Goal: Information Seeking & Learning: Find specific page/section

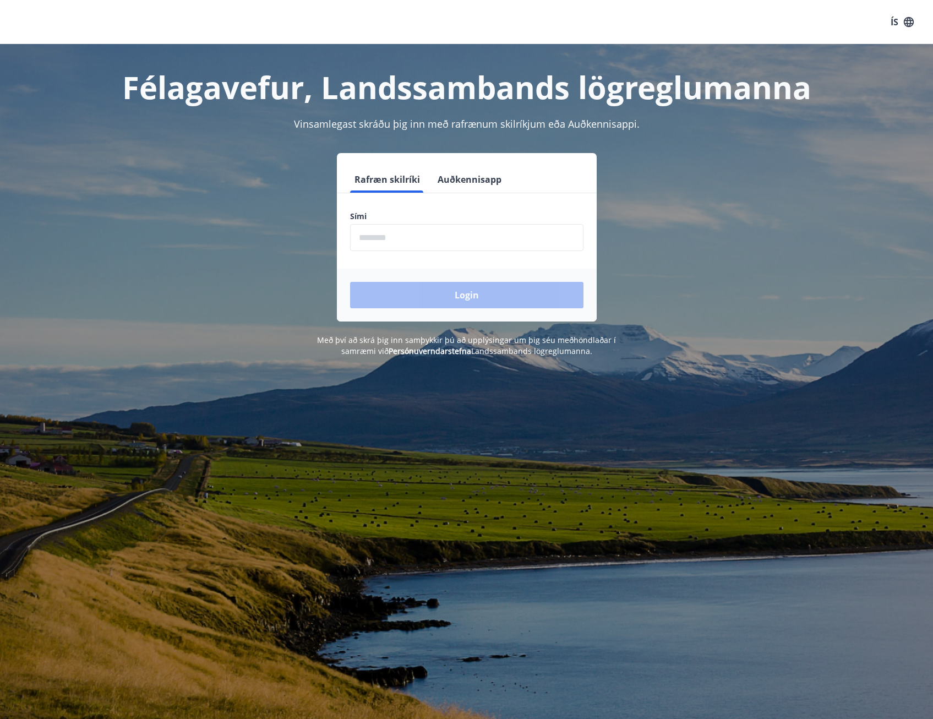
drag, startPoint x: 409, startPoint y: 233, endPoint x: 424, endPoint y: 232, distance: 15.4
click at [409, 233] on input "phone" at bounding box center [466, 237] width 233 height 27
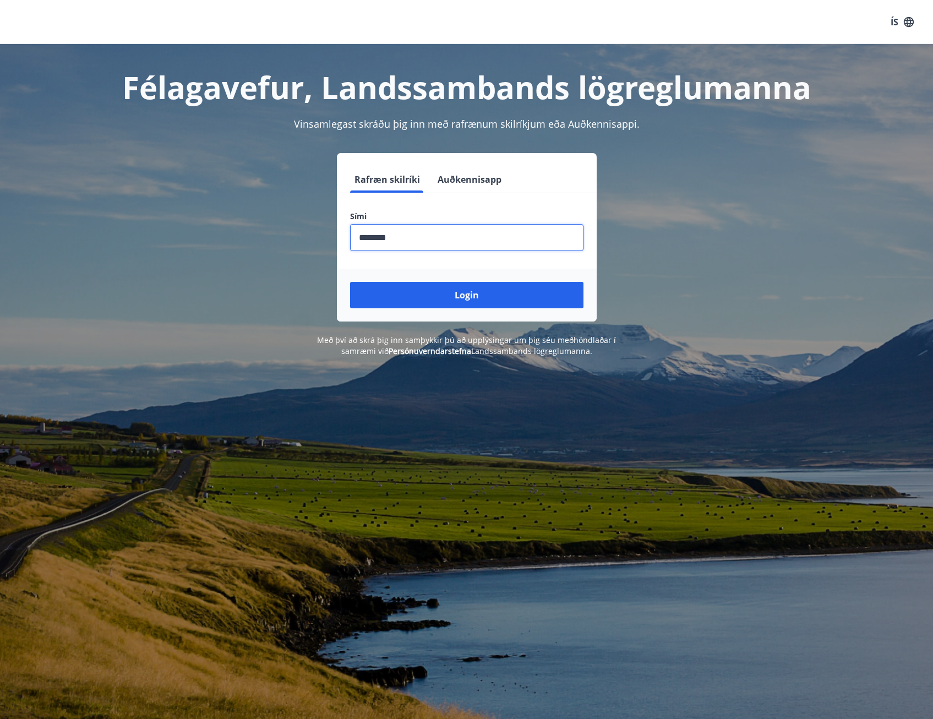
type input "********"
click at [350, 282] on button "Login" at bounding box center [466, 295] width 233 height 26
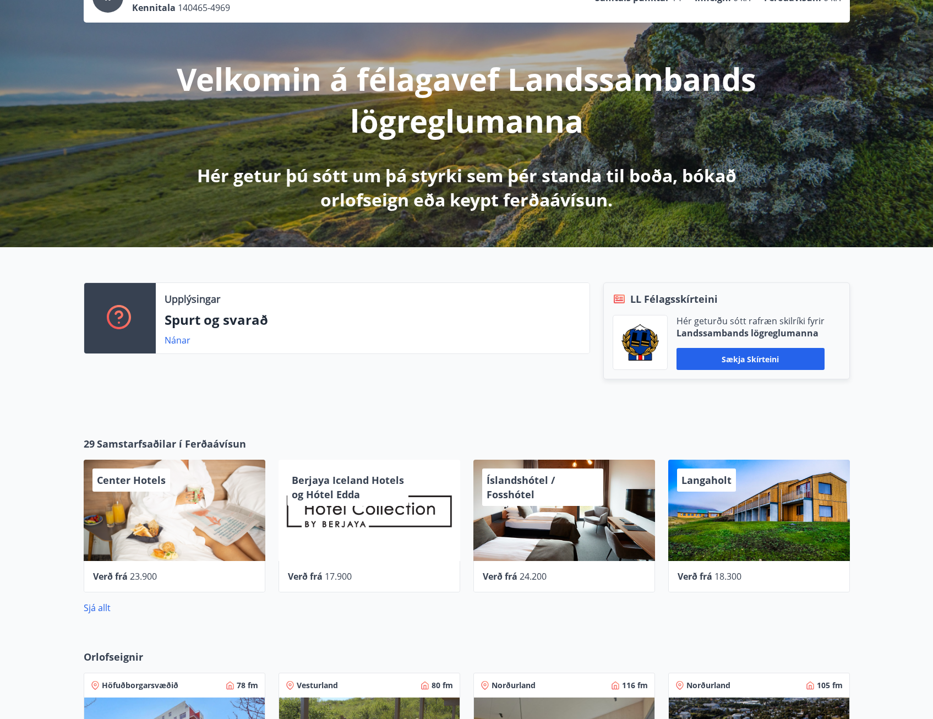
scroll to position [7, 0]
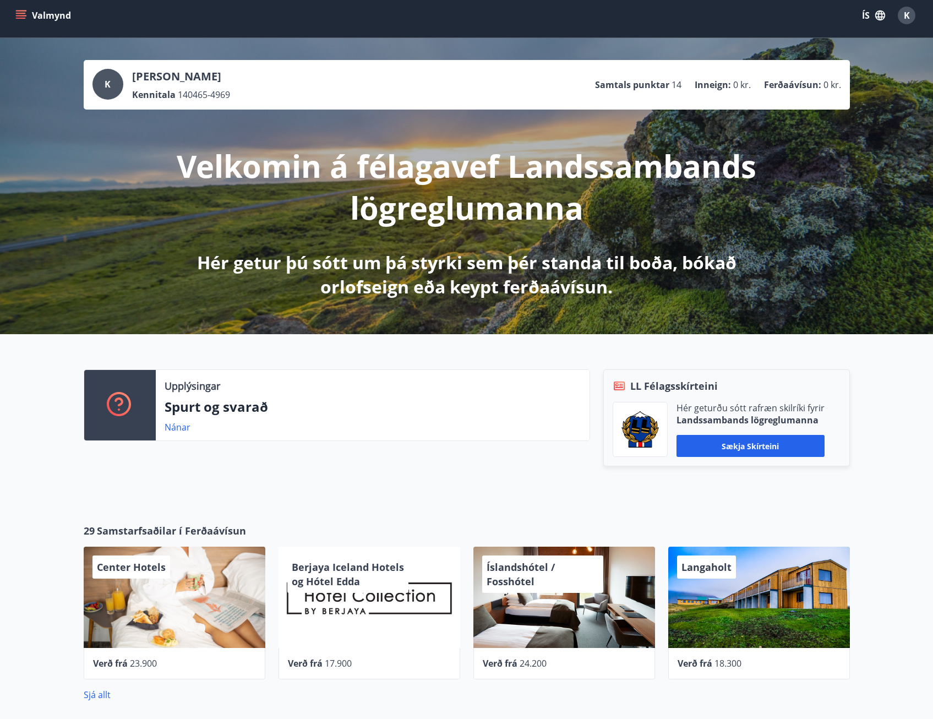
click at [210, 405] on p "Spurt og svarað" at bounding box center [373, 406] width 416 height 19
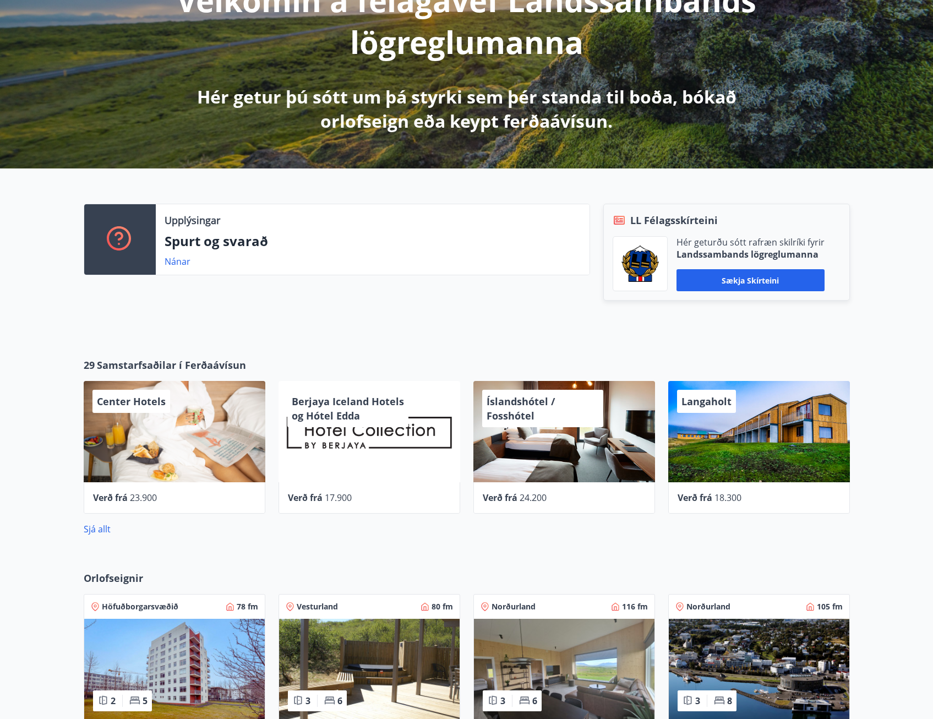
scroll to position [172, 0]
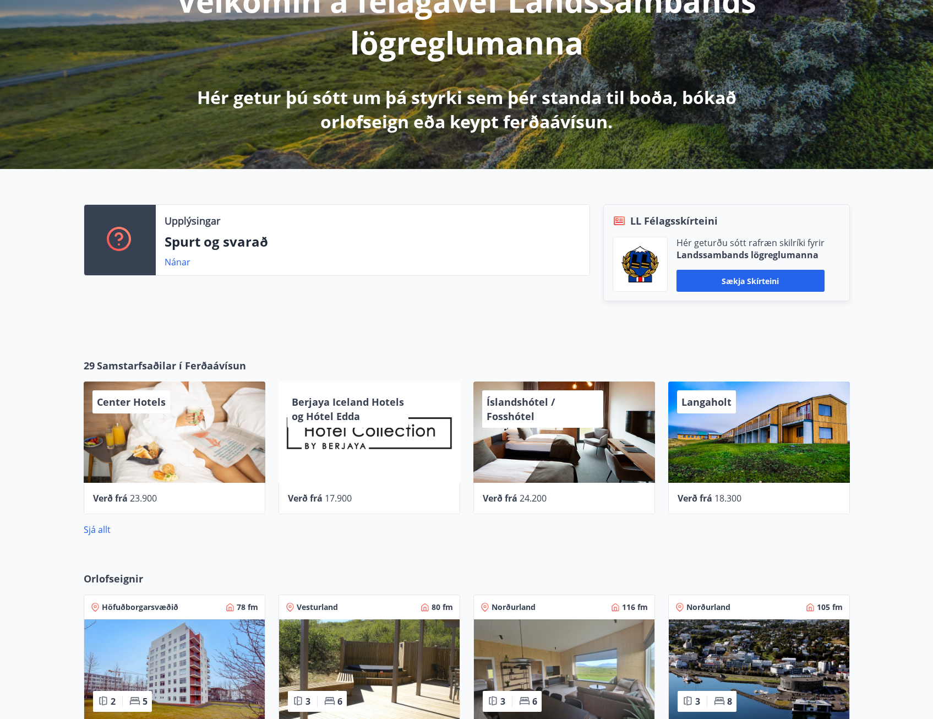
click at [270, 244] on p "Spurt og svarað" at bounding box center [373, 241] width 416 height 19
click at [176, 265] on link "Nánar" at bounding box center [178, 262] width 26 height 12
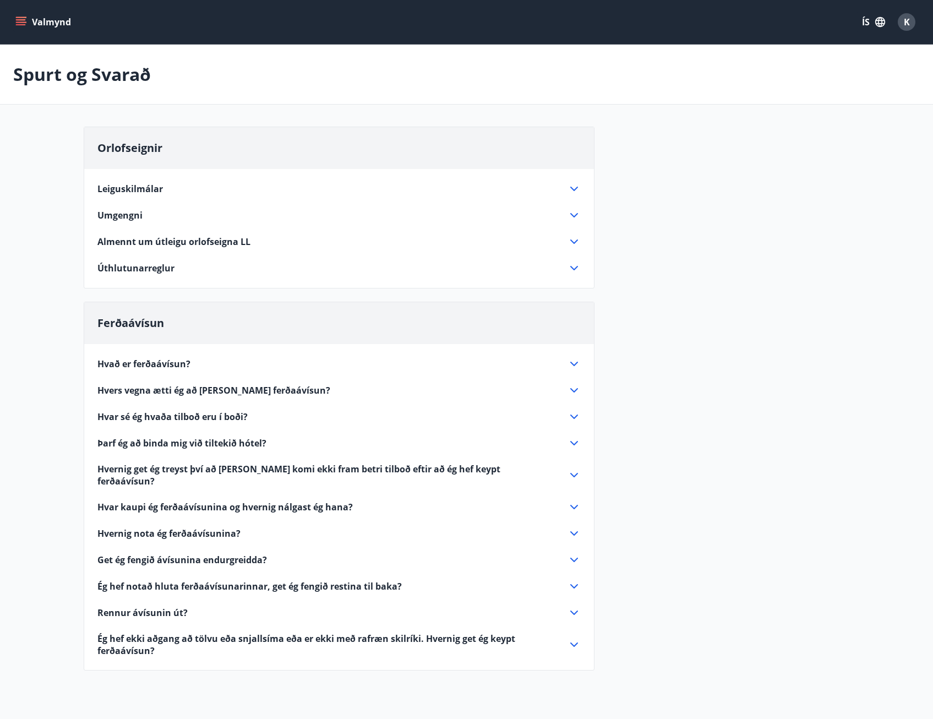
click at [146, 359] on span "Hvað er ferðaávísun?" at bounding box center [143, 364] width 93 height 12
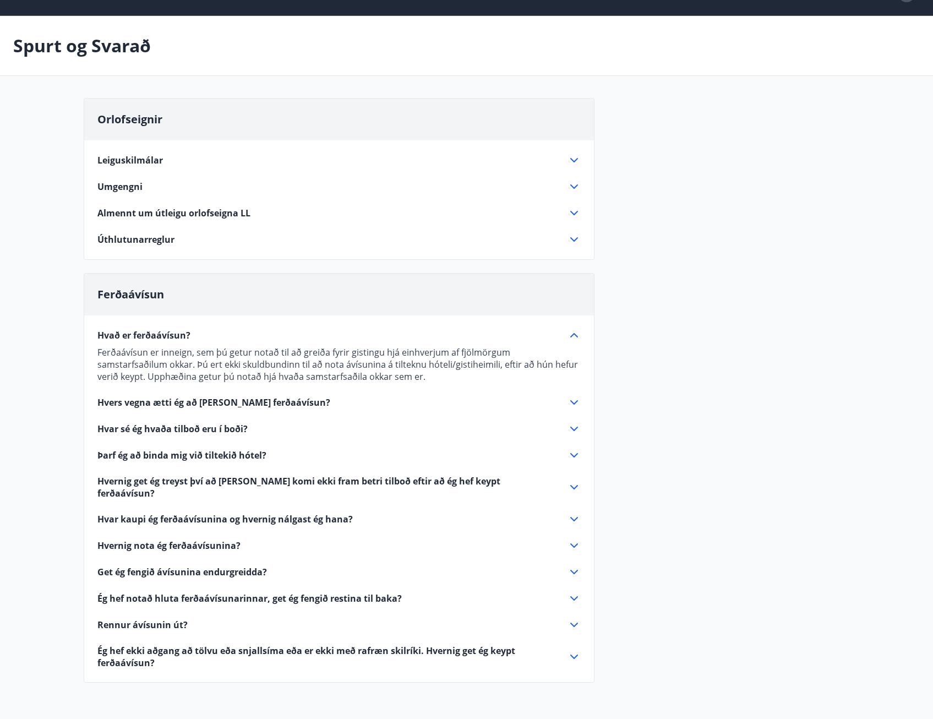
scroll to position [55, 0]
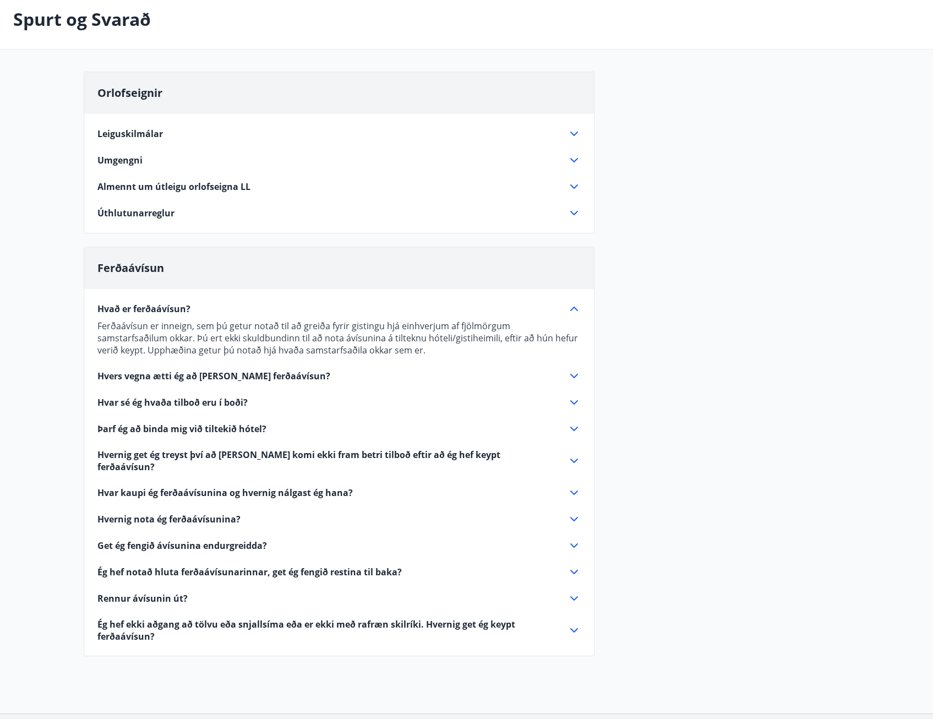
click at [576, 512] on icon at bounding box center [573, 518] width 13 height 13
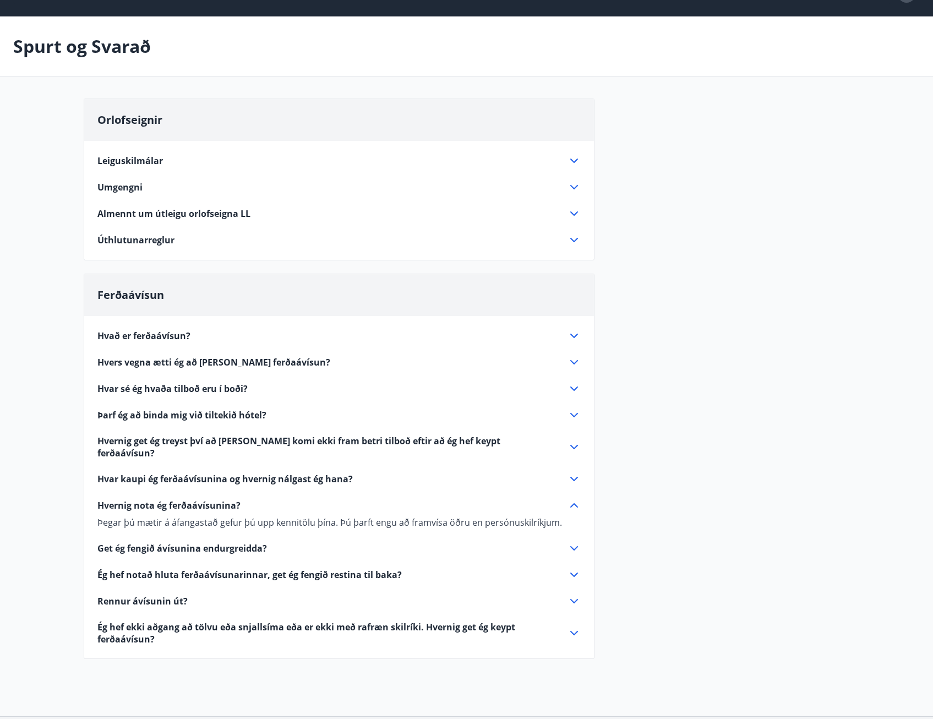
scroll to position [0, 0]
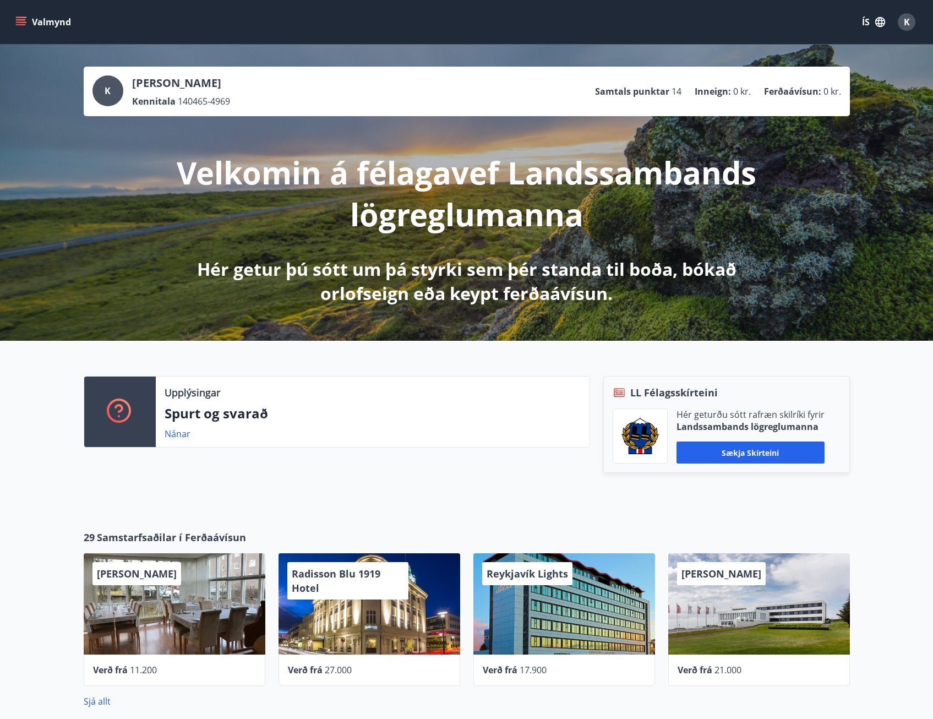
click at [215, 429] on div "Nánar" at bounding box center [373, 433] width 416 height 13
click at [170, 429] on link "Nánar" at bounding box center [178, 434] width 26 height 12
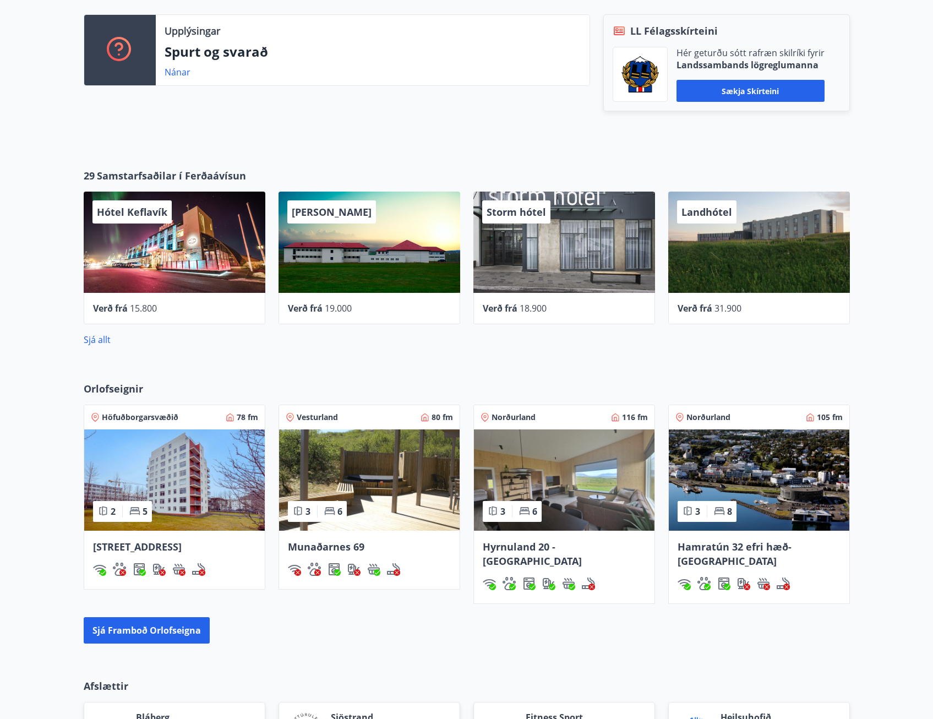
scroll to position [337, 0]
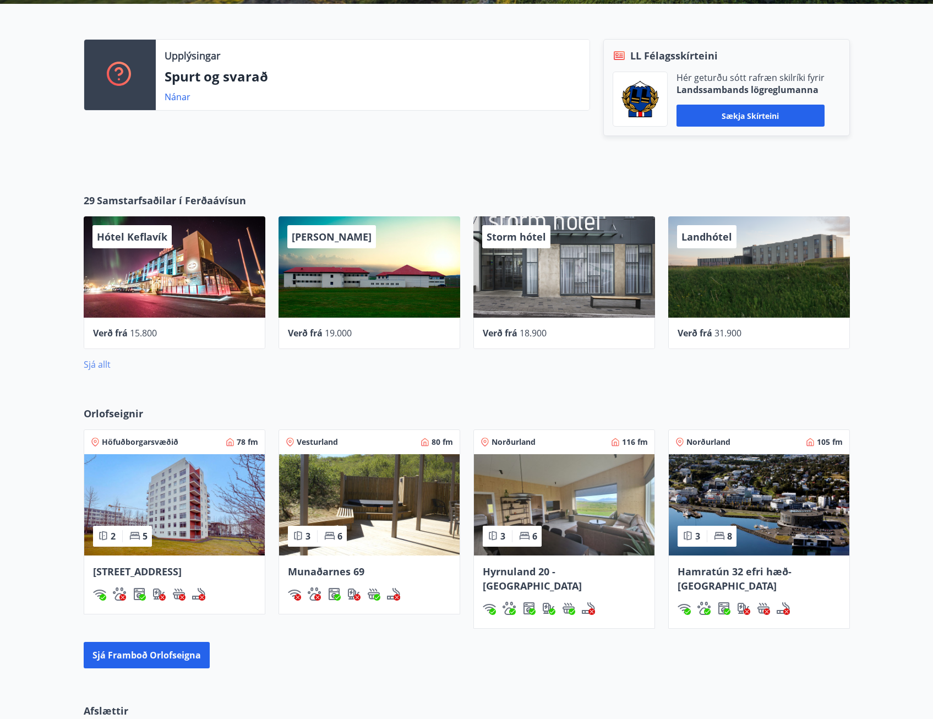
click at [101, 364] on link "Sjá allt" at bounding box center [97, 364] width 27 height 12
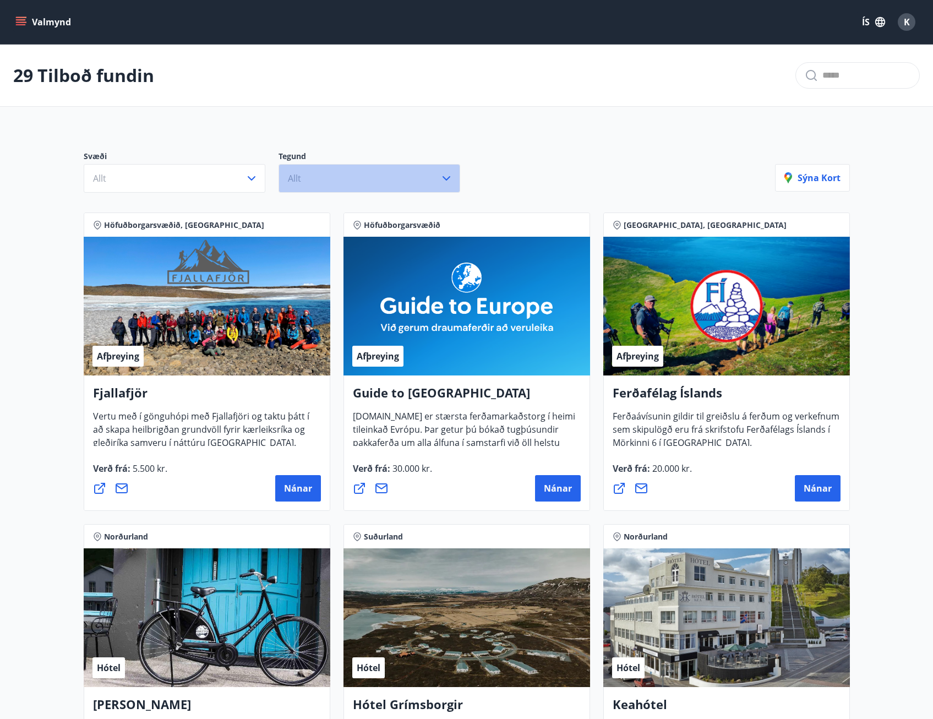
click at [445, 176] on icon "button" at bounding box center [446, 178] width 13 height 13
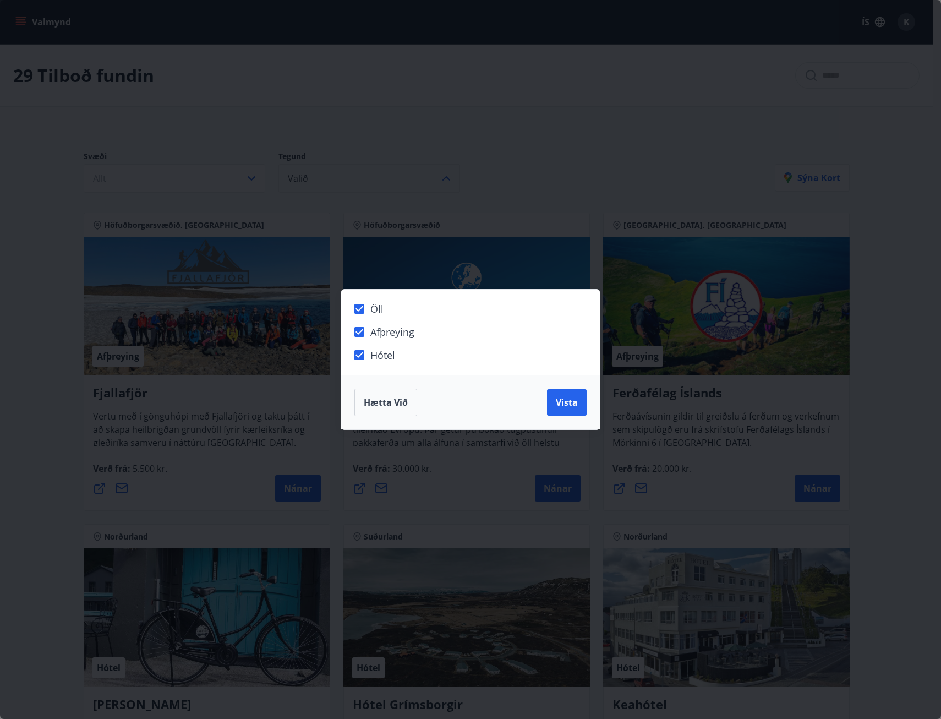
click at [517, 151] on div "Öll Afþreying Hótel Hætta við Vista" at bounding box center [470, 359] width 941 height 719
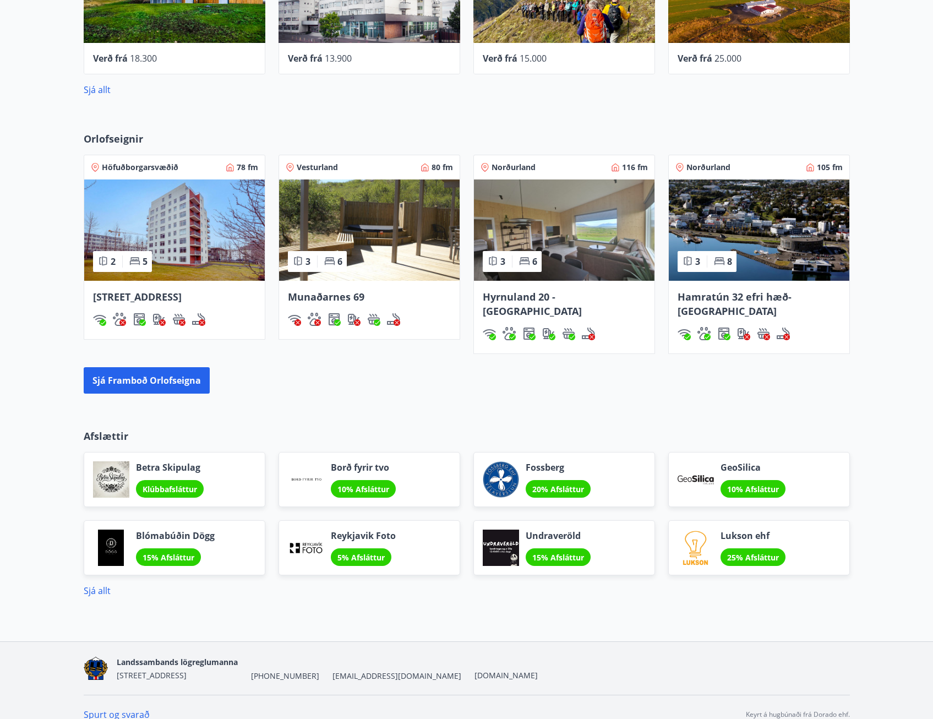
scroll to position [612, 0]
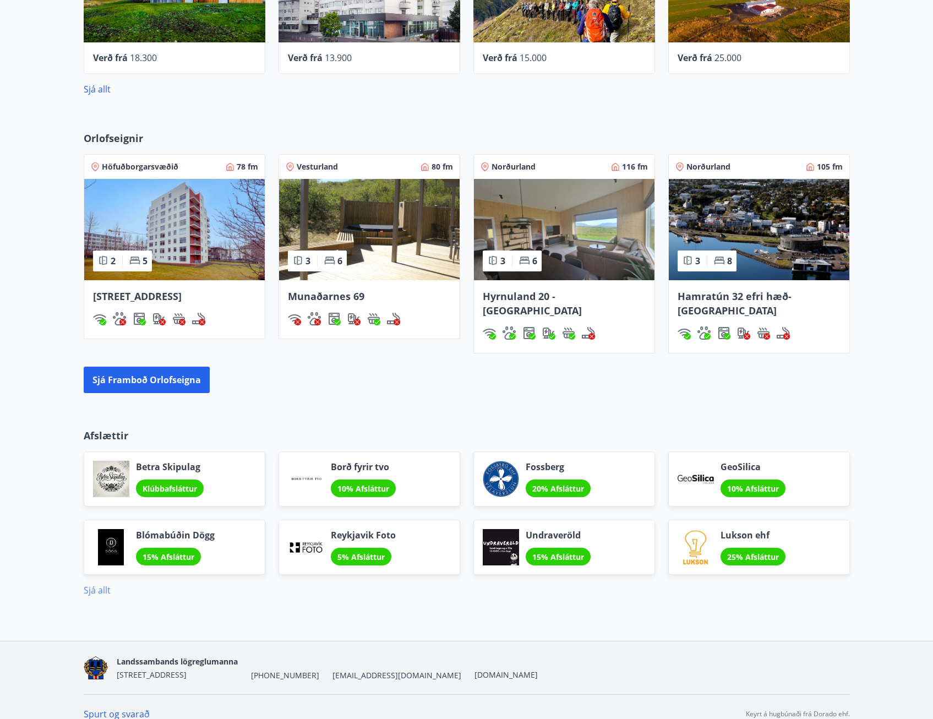
click at [103, 584] on link "Sjá allt" at bounding box center [97, 590] width 27 height 12
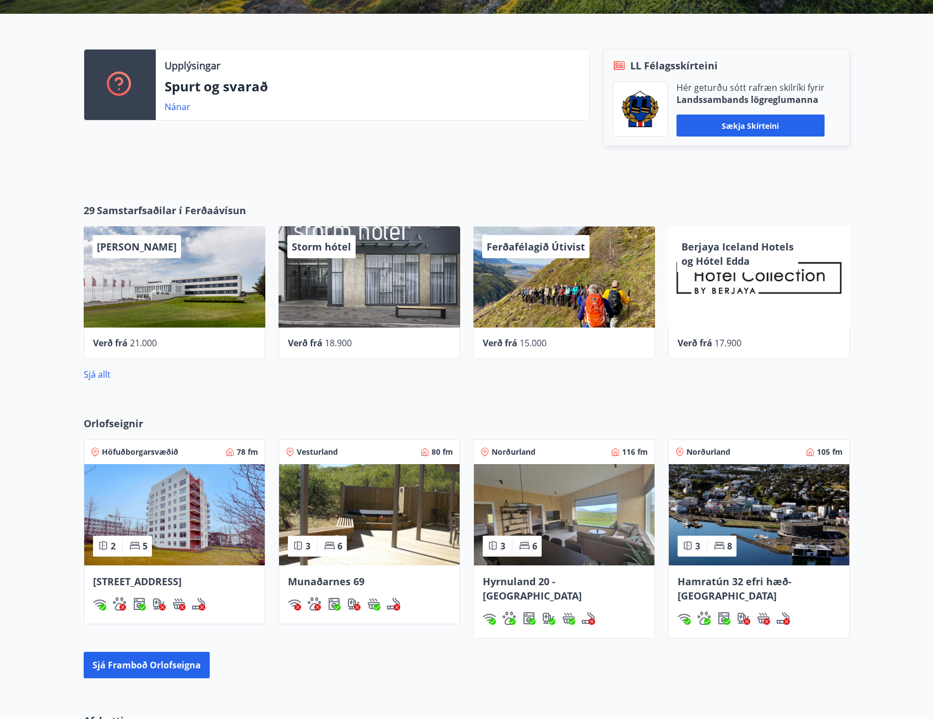
scroll to position [330, 0]
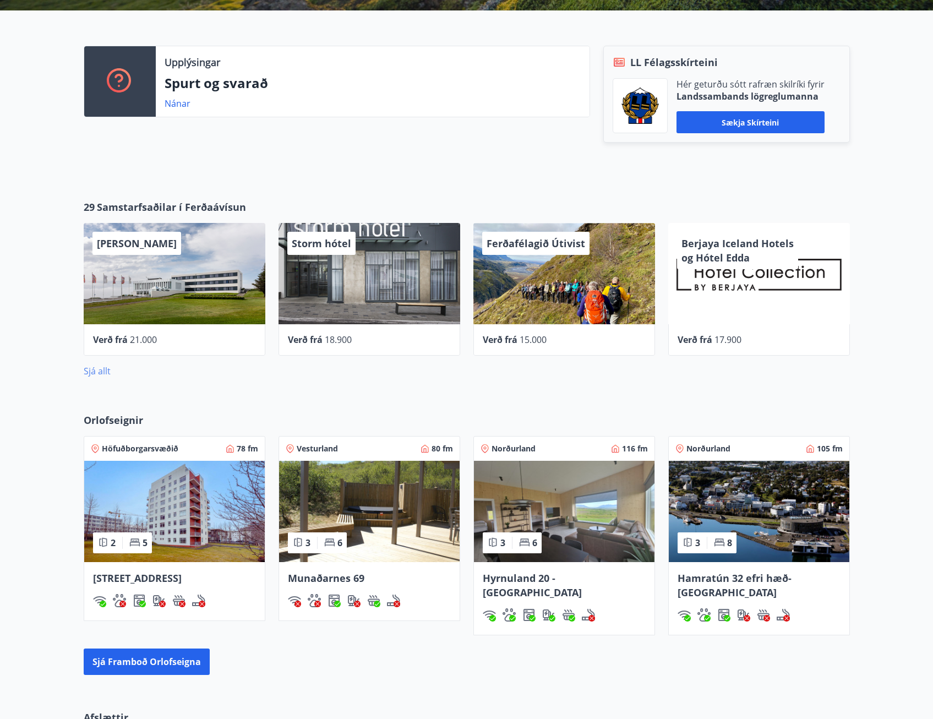
click at [89, 365] on link "Sjá allt" at bounding box center [97, 371] width 27 height 12
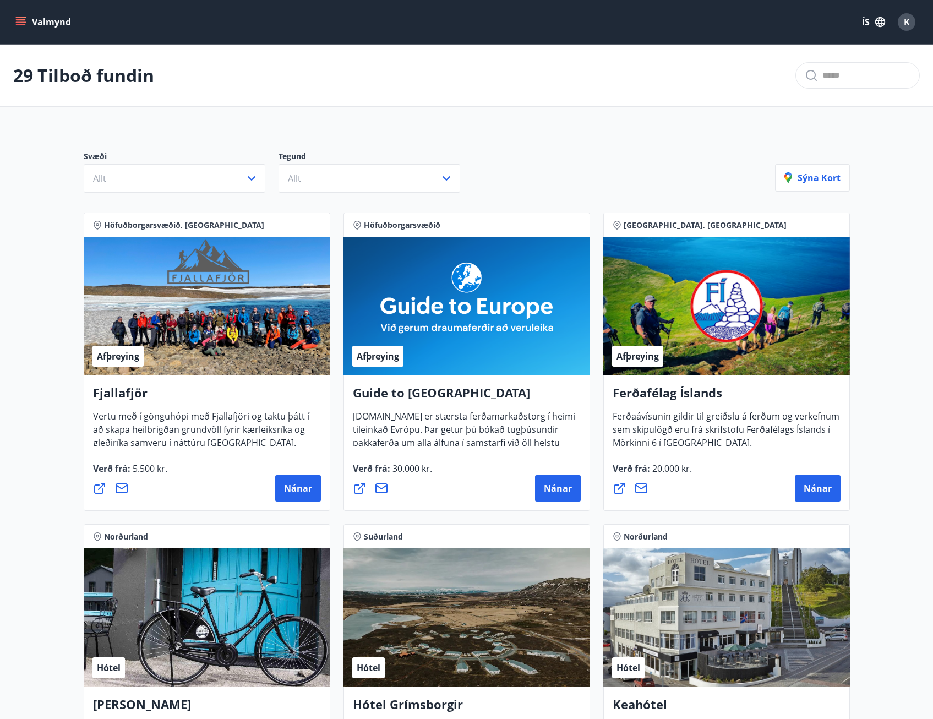
click at [822, 79] on input "text" at bounding box center [866, 76] width 88 height 18
type input "**********"
